Goal: Information Seeking & Learning: Understand process/instructions

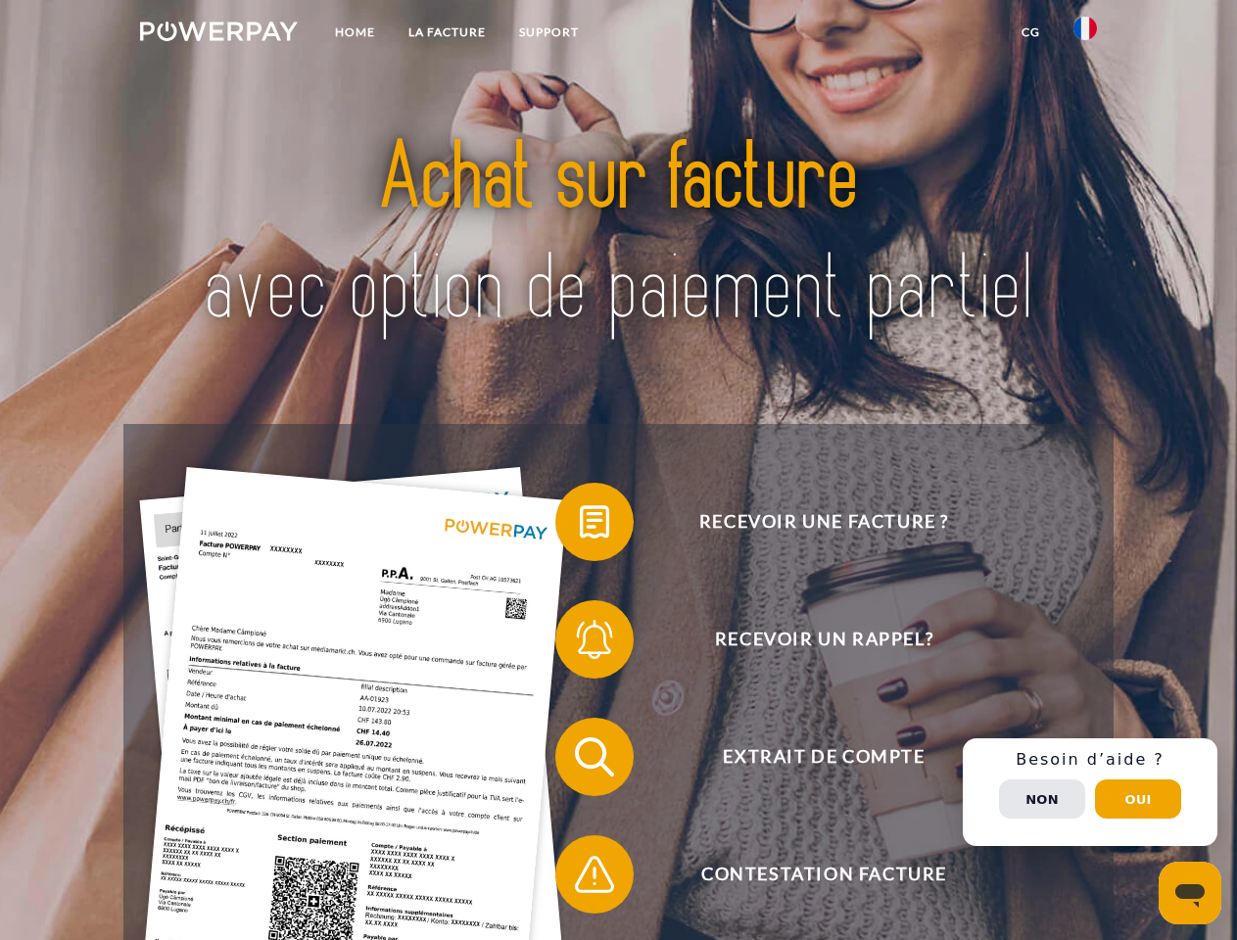
click at [218, 34] on img at bounding box center [219, 32] width 158 height 20
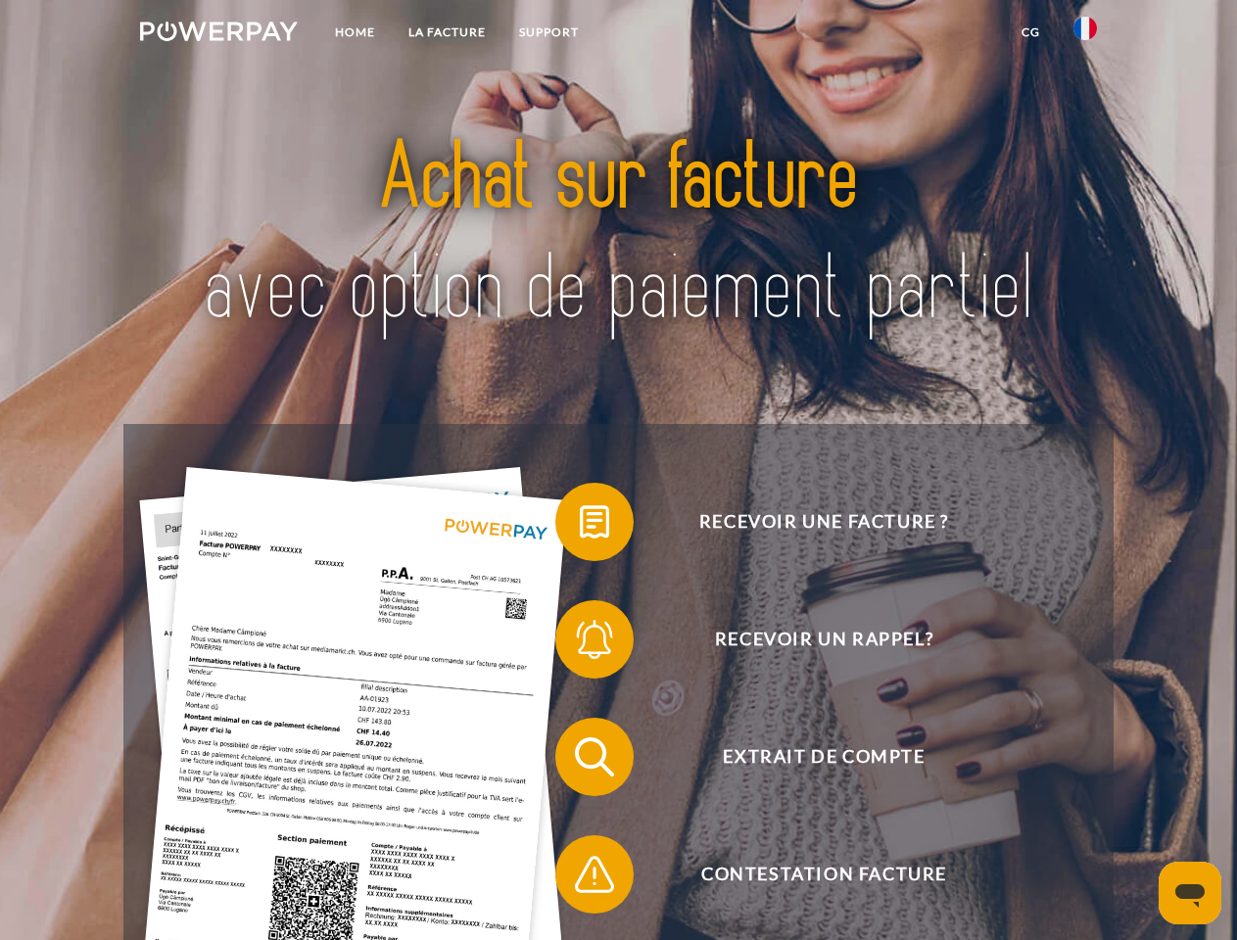
click at [1085, 34] on img at bounding box center [1085, 29] width 24 height 24
click at [1030, 32] on link "CG" at bounding box center [1031, 32] width 52 height 35
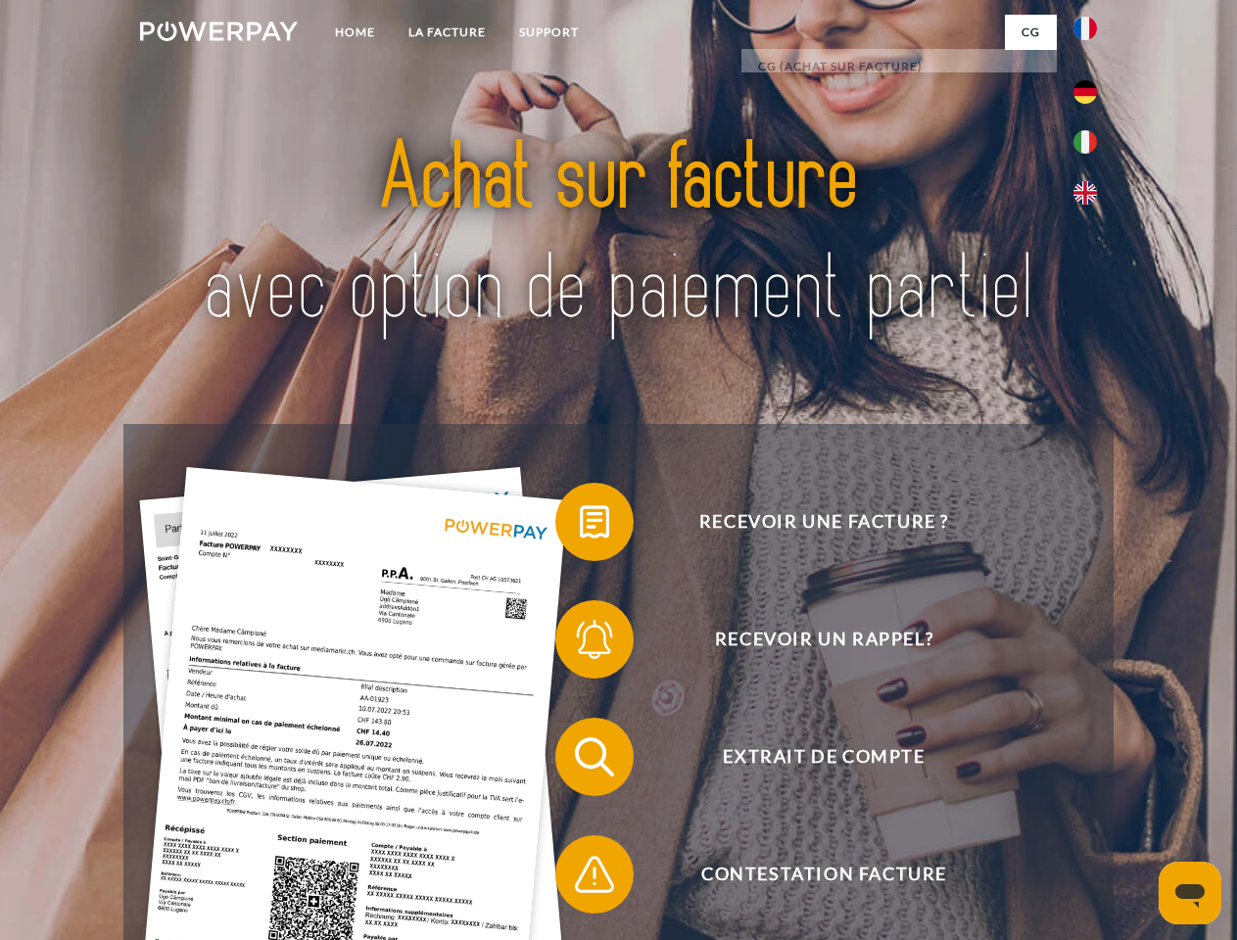
click at [580, 526] on span at bounding box center [565, 522] width 98 height 98
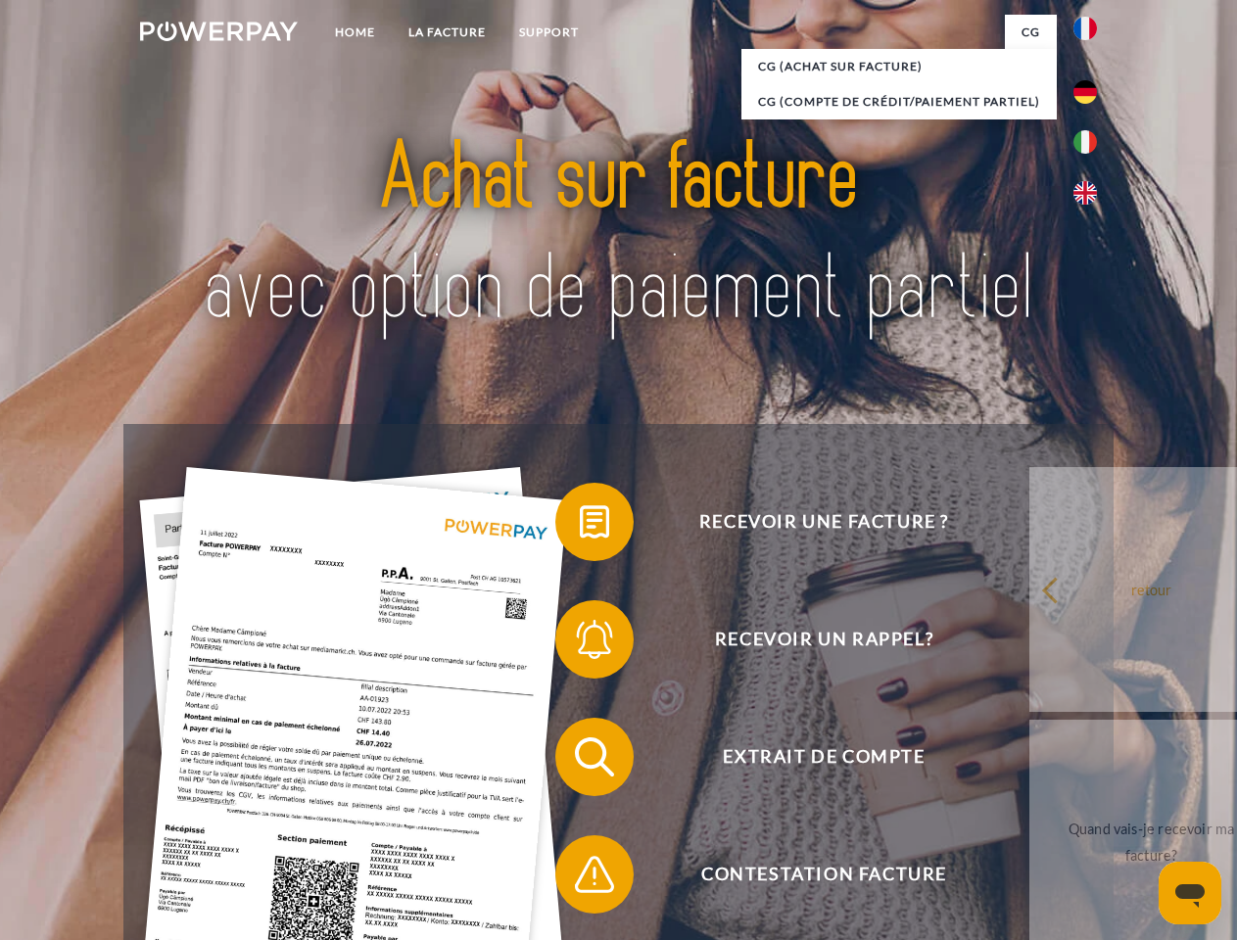
click at [580, 644] on span at bounding box center [565, 640] width 98 height 98
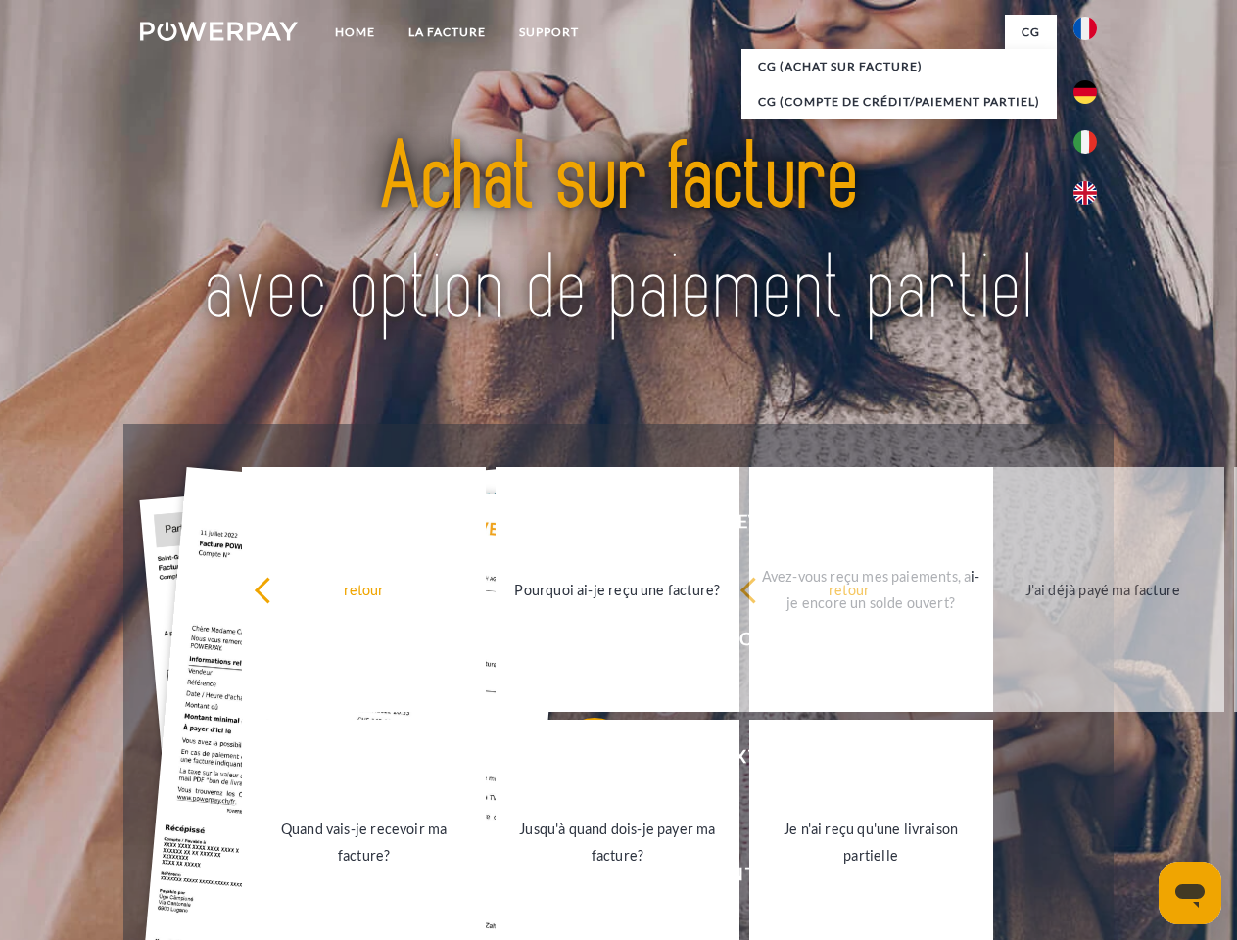
click at [580, 761] on link "Jusqu'à quand dois-je payer ma facture?" at bounding box center [618, 842] width 244 height 245
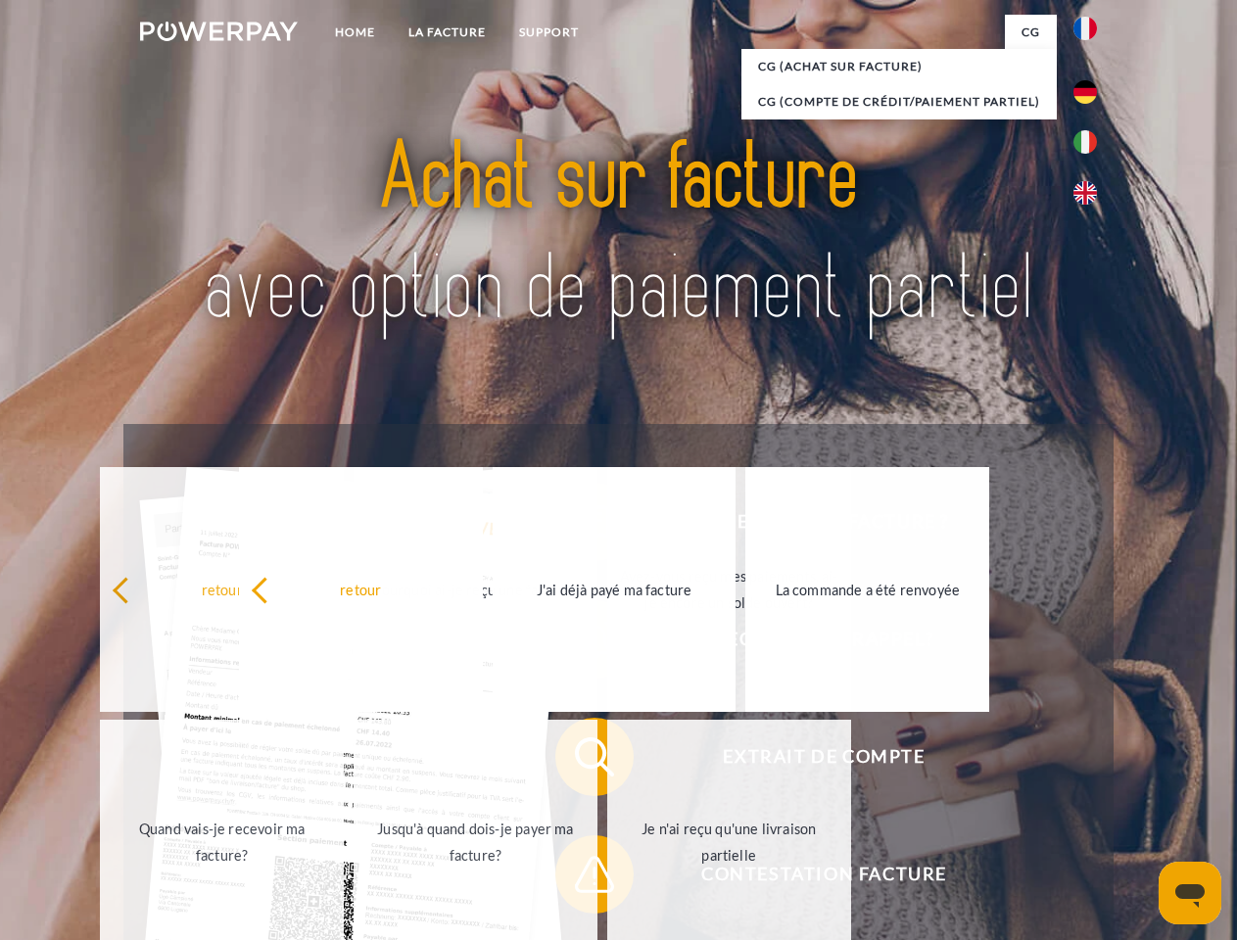
click at [580, 879] on span at bounding box center [565, 875] width 98 height 98
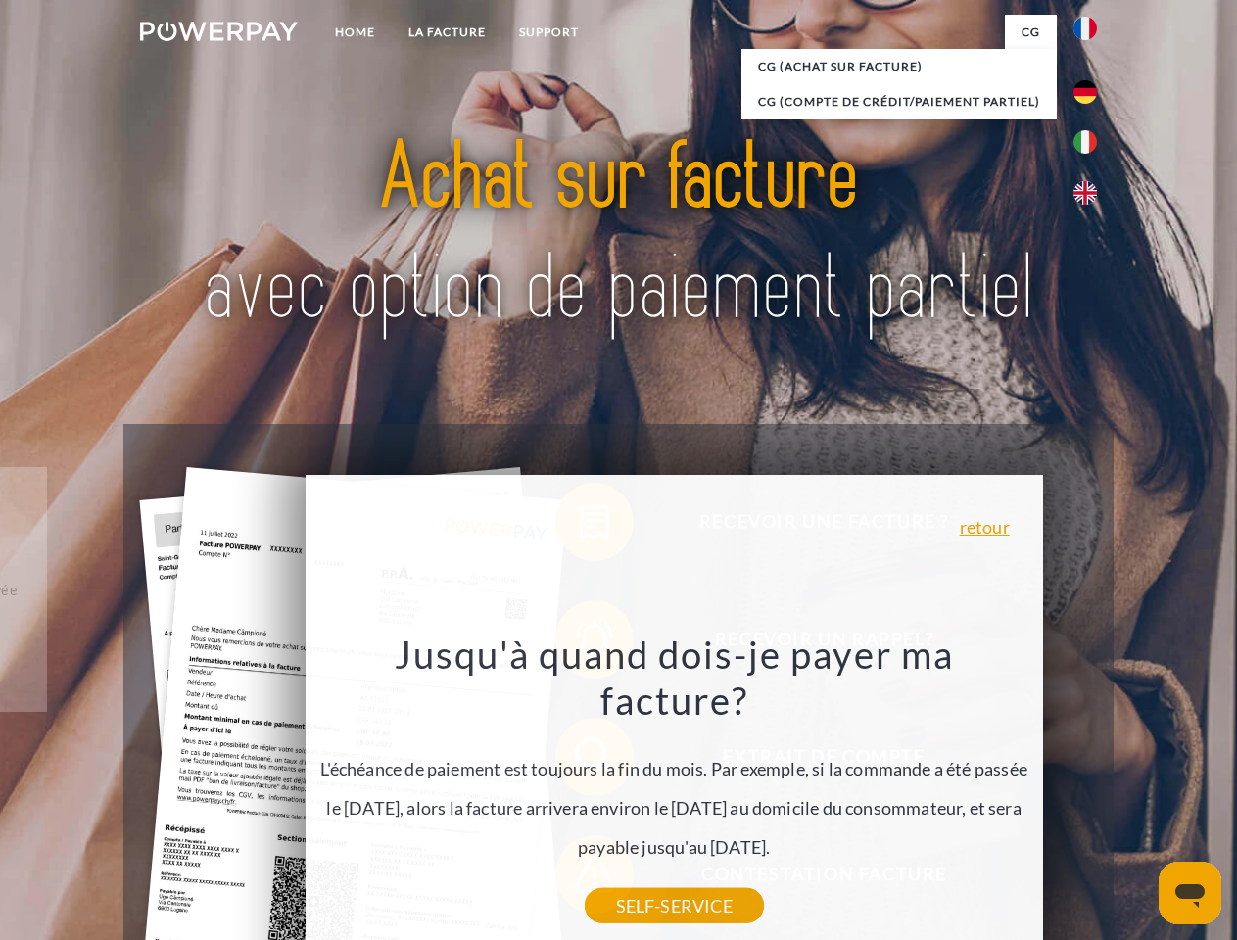
click at [1090, 792] on div "Recevoir une facture ? Recevoir un rappel? Extrait de compte retour" at bounding box center [617, 816] width 989 height 784
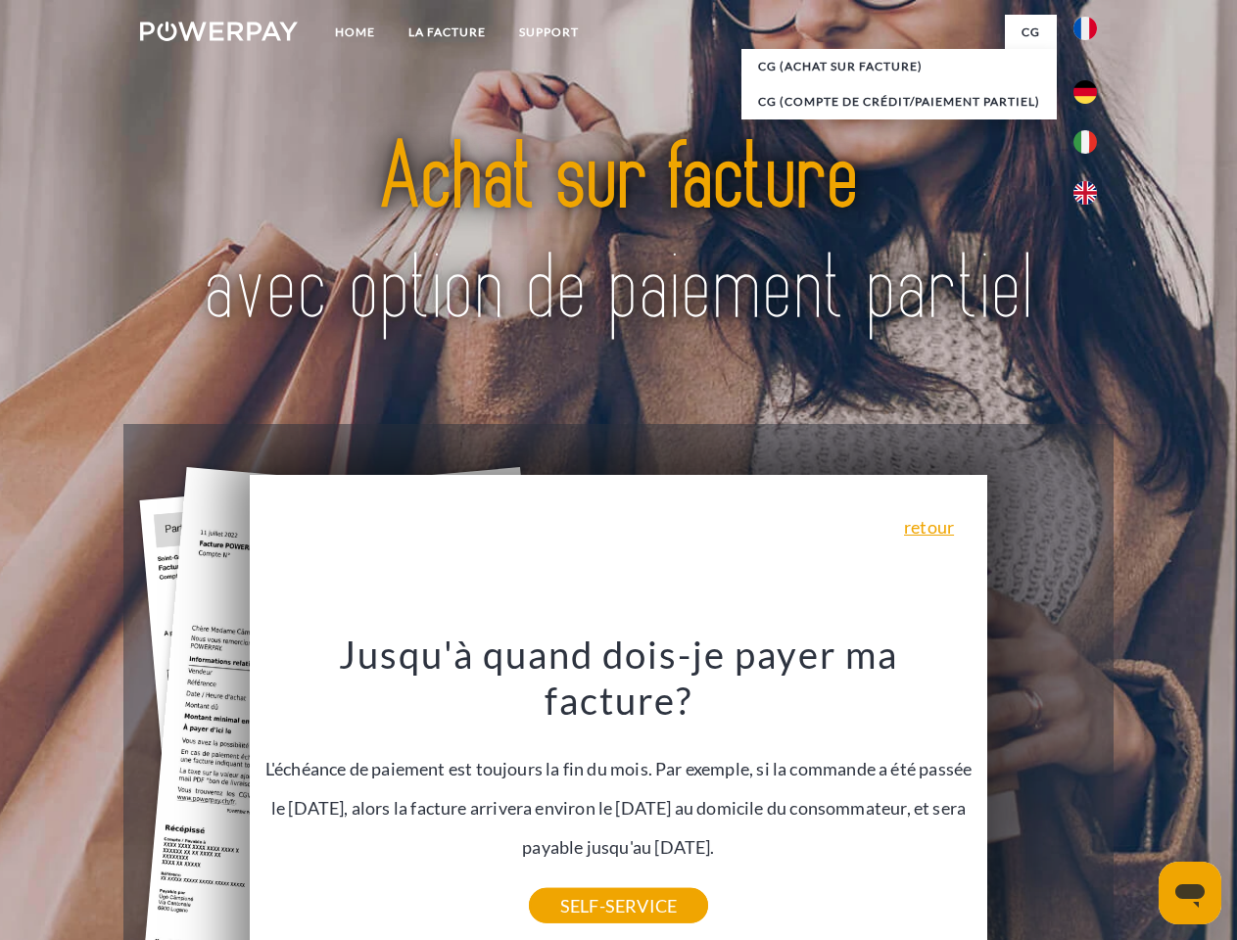
click at [1042, 796] on span "Extrait de compte" at bounding box center [824, 757] width 480 height 78
click at [1138, 799] on header "Home LA FACTURE Support" at bounding box center [618, 676] width 1237 height 1353
